Goal: Task Accomplishment & Management: Use online tool/utility

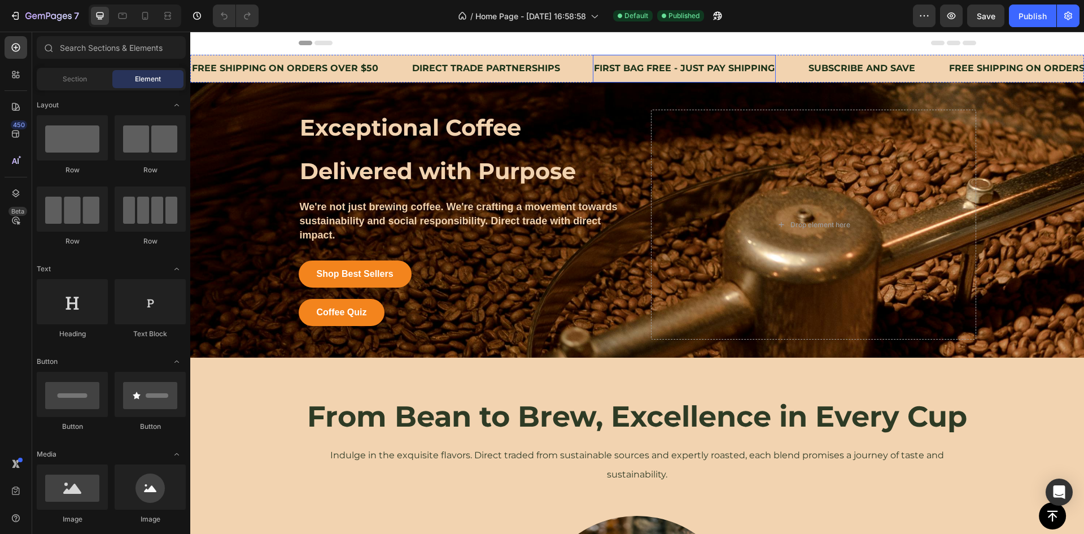
click at [649, 64] on p "FIRST BAG FREE - JUST PAY SHIPPING" at bounding box center [684, 68] width 181 height 16
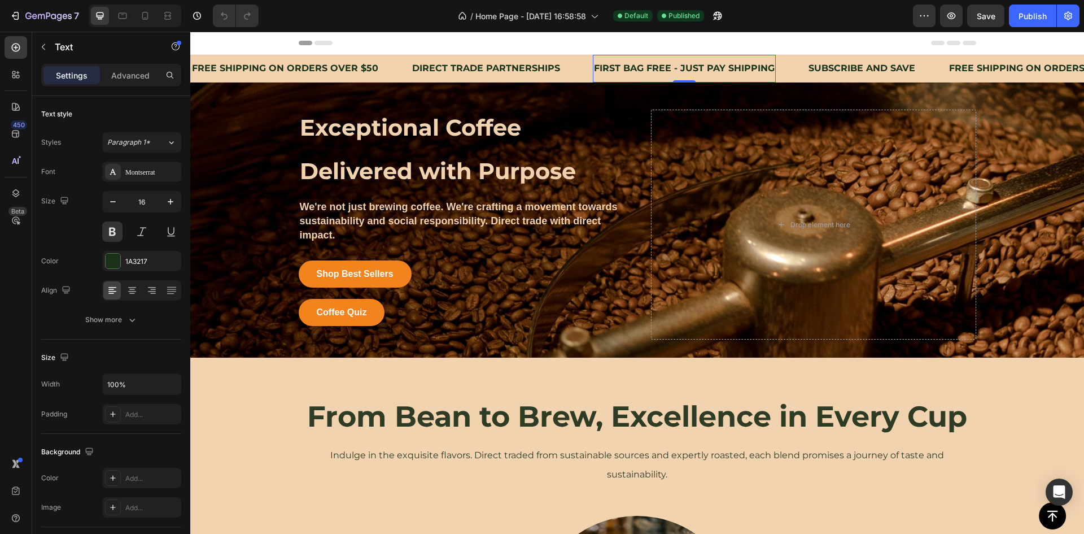
click at [649, 64] on p "FIRST BAG FREE - JUST PAY SHIPPING" at bounding box center [684, 68] width 181 height 16
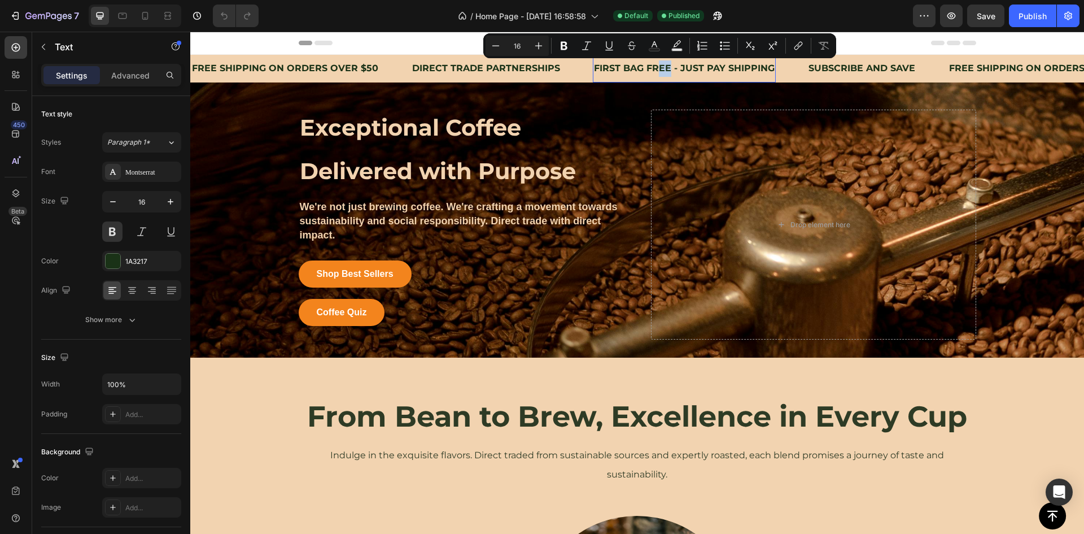
drag, startPoint x: 663, startPoint y: 65, endPoint x: 654, endPoint y: 67, distance: 9.7
click at [654, 67] on p "FIRST BAG FREE - JUST PAY SHIPPING" at bounding box center [684, 68] width 181 height 16
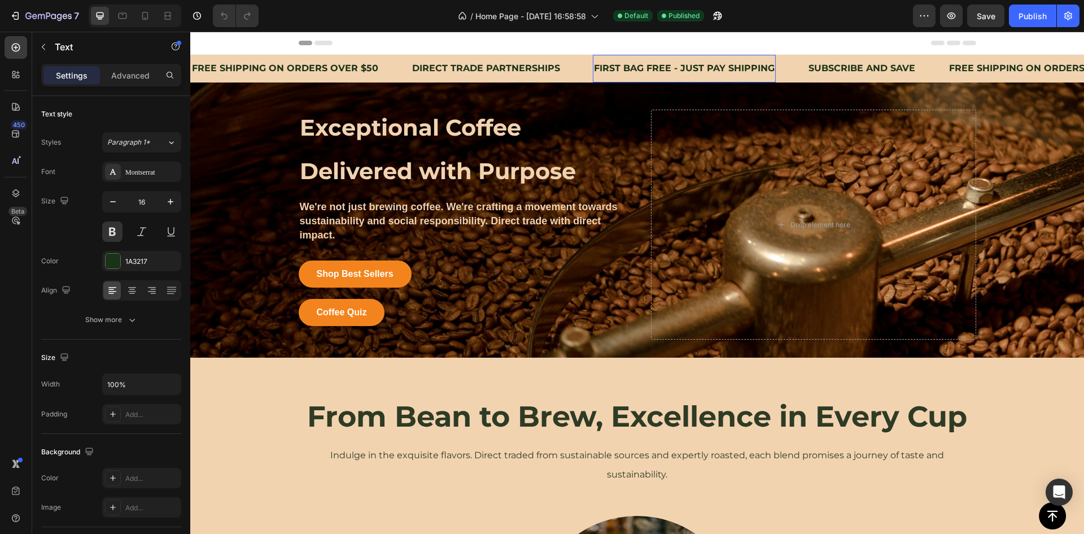
click at [694, 67] on p "FIRST BAG FREE - JUST PAY SHIPPING" at bounding box center [684, 68] width 181 height 16
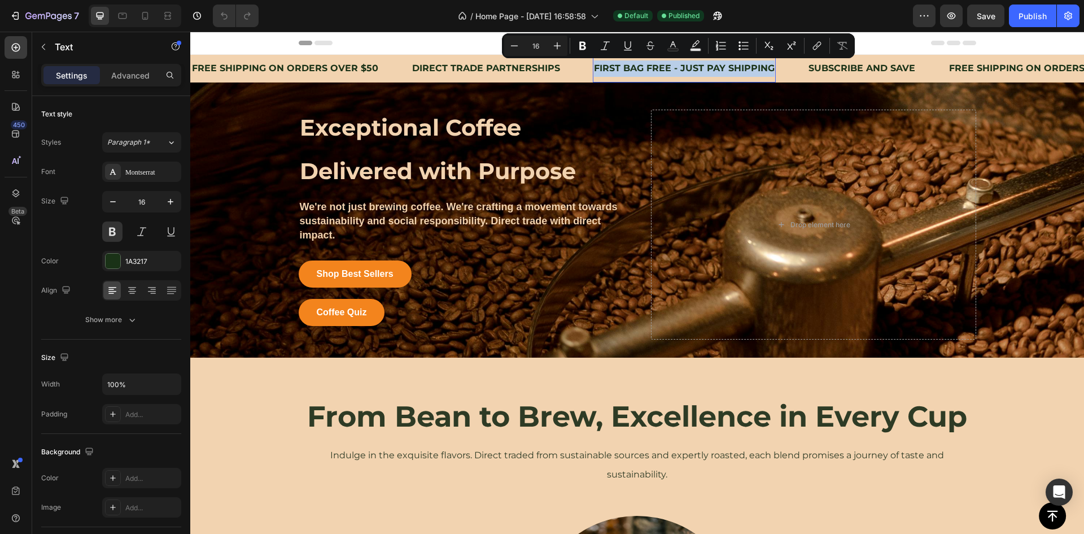
drag, startPoint x: 766, startPoint y: 67, endPoint x: 589, endPoint y: 67, distance: 176.7
click at [594, 67] on p "FIRST BAG FREE - JUST PAY SHIPPING" at bounding box center [684, 68] width 181 height 16
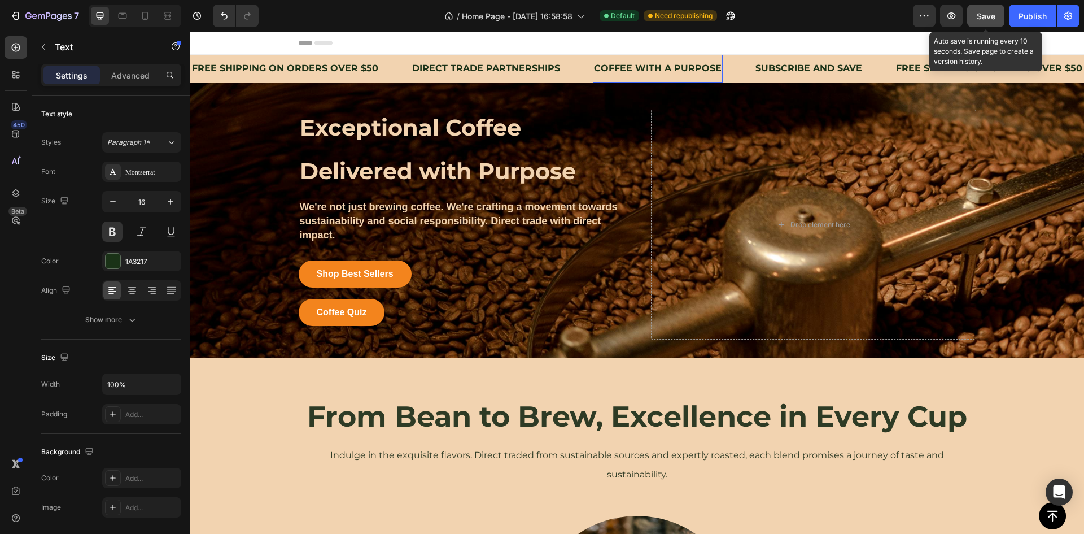
click at [988, 15] on span "Save" at bounding box center [986, 16] width 19 height 10
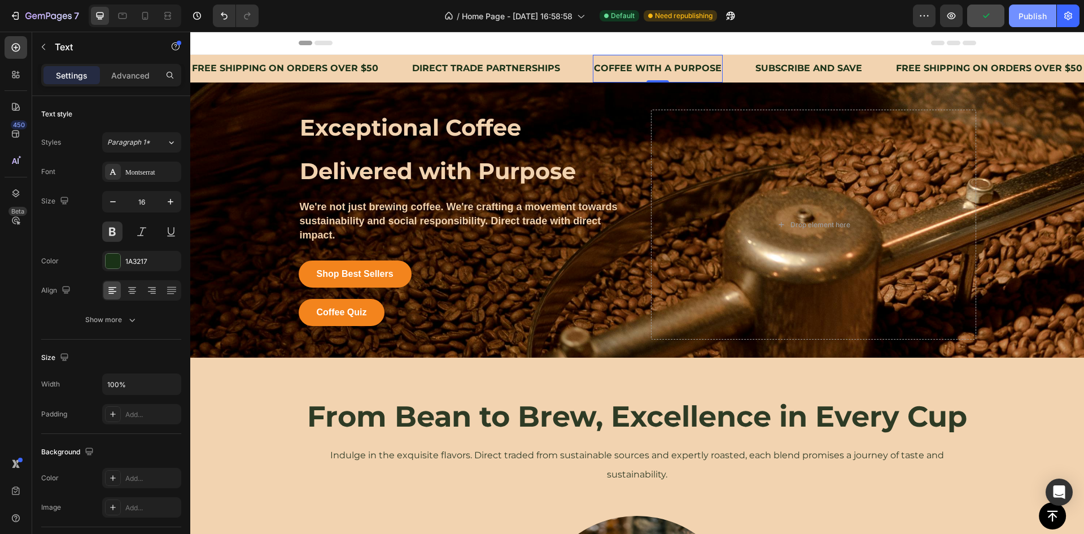
click at [1034, 15] on div "Publish" at bounding box center [1033, 16] width 28 height 12
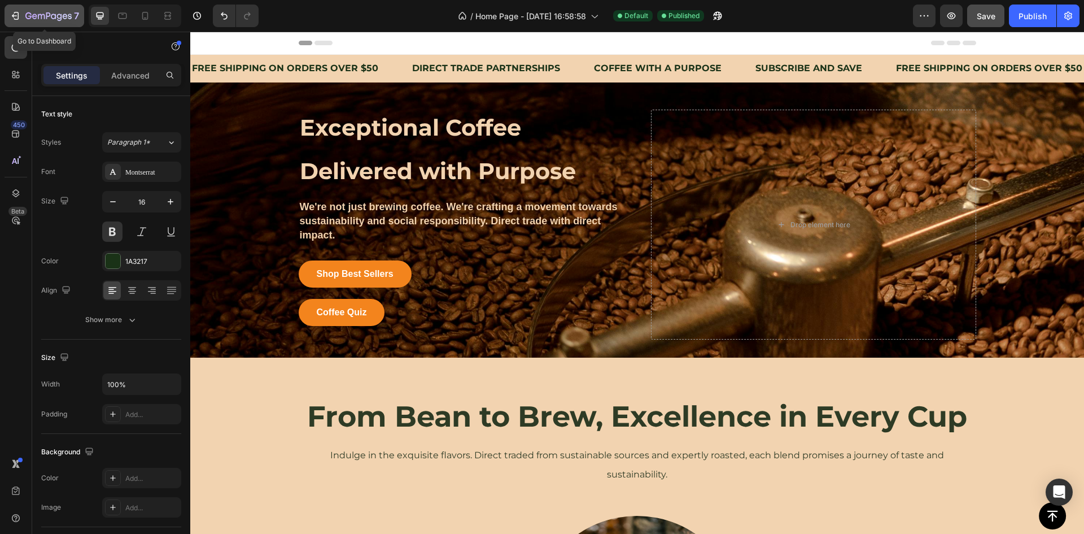
click at [50, 19] on icon "button" at bounding box center [48, 17] width 46 height 10
